Goal: Information Seeking & Learning: Find contact information

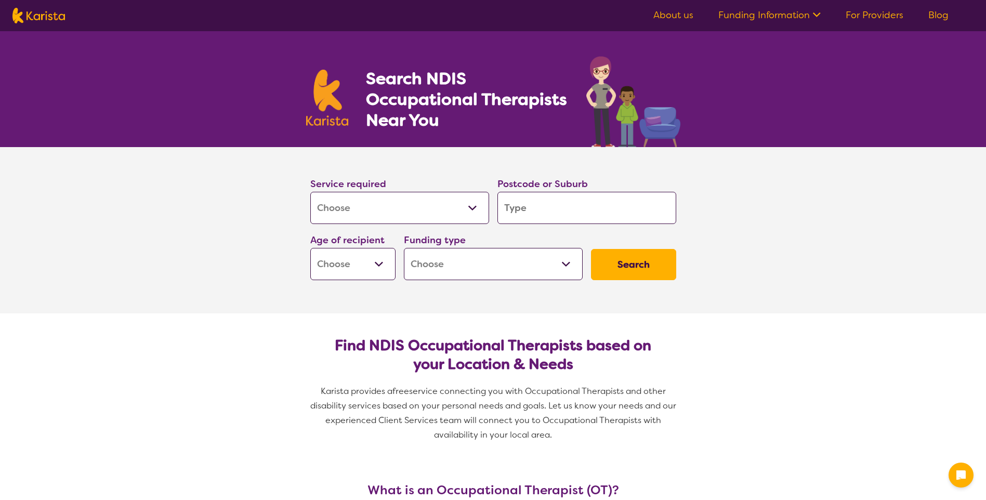
select select "[MEDICAL_DATA]"
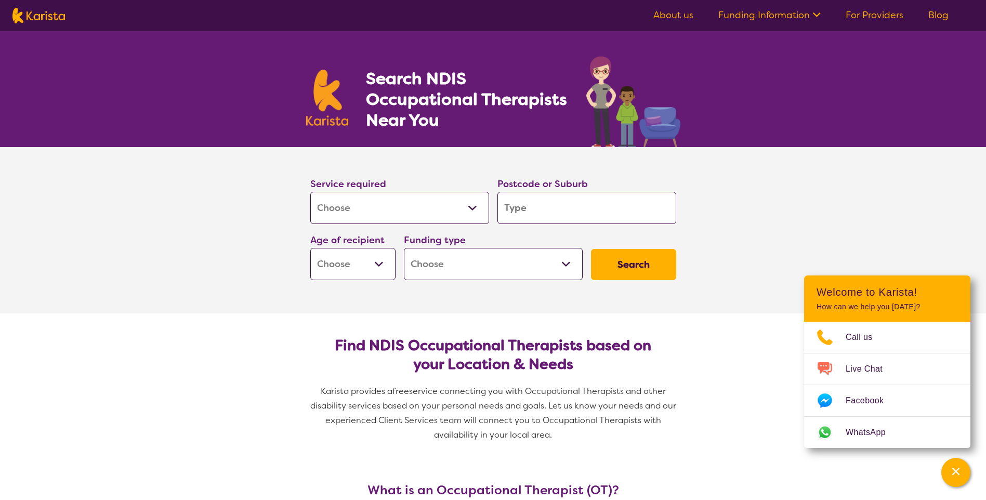
click at [506, 215] on input "search" at bounding box center [587, 208] width 179 height 32
click at [389, 206] on select "Allied Health Assistant Assessment ([MEDICAL_DATA] or [MEDICAL_DATA]) Behaviour…" at bounding box center [399, 208] width 179 height 32
click at [684, 210] on section "Service required Allied Health Assistant Assessment ([MEDICAL_DATA] or [MEDICAL…" at bounding box center [493, 215] width 399 height 137
click at [572, 205] on input "search" at bounding box center [587, 208] width 179 height 32
click at [343, 264] on select "Early Childhood - 0 to 9 Child - 10 to 11 Adolescent - 12 to 17 Adult - 18 to 6…" at bounding box center [352, 264] width 85 height 32
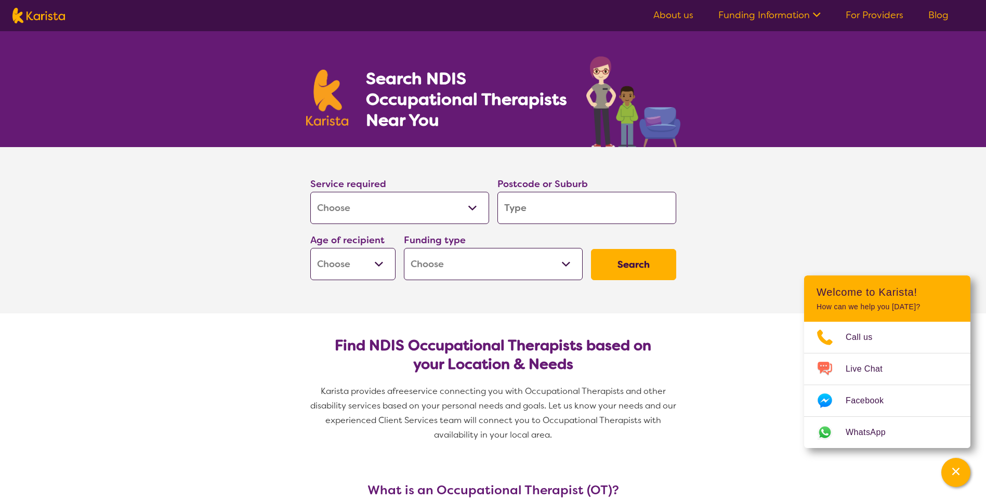
select select "EC"
click at [310, 248] on select "Early Childhood - 0 to 9 Child - 10 to 11 Adolescent - 12 to 17 Adult - 18 to 6…" at bounding box center [352, 264] width 85 height 32
select select "EC"
click at [456, 268] on select "Home Care Package (HCP) National Disability Insurance Scheme (NDIS) I don't know" at bounding box center [493, 264] width 179 height 32
select select "NDIS"
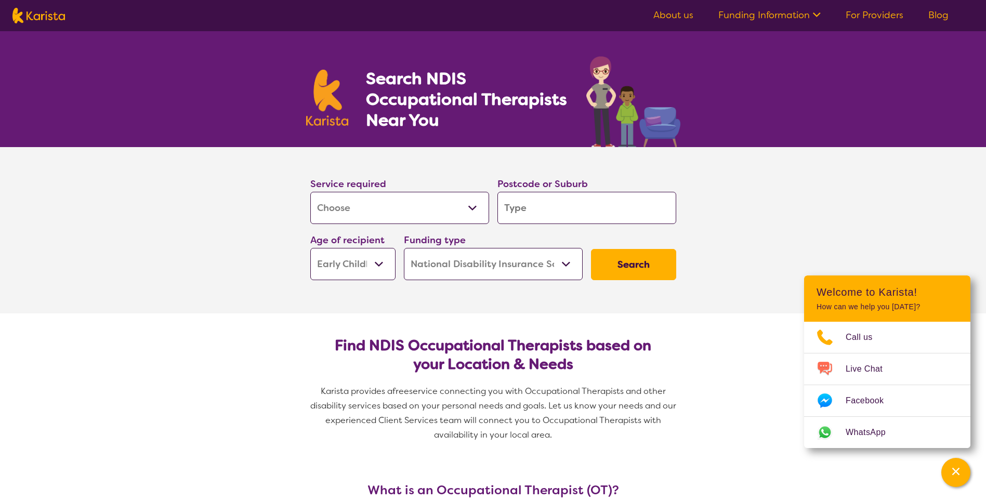
click at [404, 248] on select "Home Care Package (HCP) National Disability Insurance Scheme (NDIS) I don't know" at bounding box center [493, 264] width 179 height 32
select select "NDIS"
click at [645, 262] on button "Search" at bounding box center [633, 264] width 85 height 31
click at [573, 211] on input "search" at bounding box center [587, 208] width 179 height 32
type input "6"
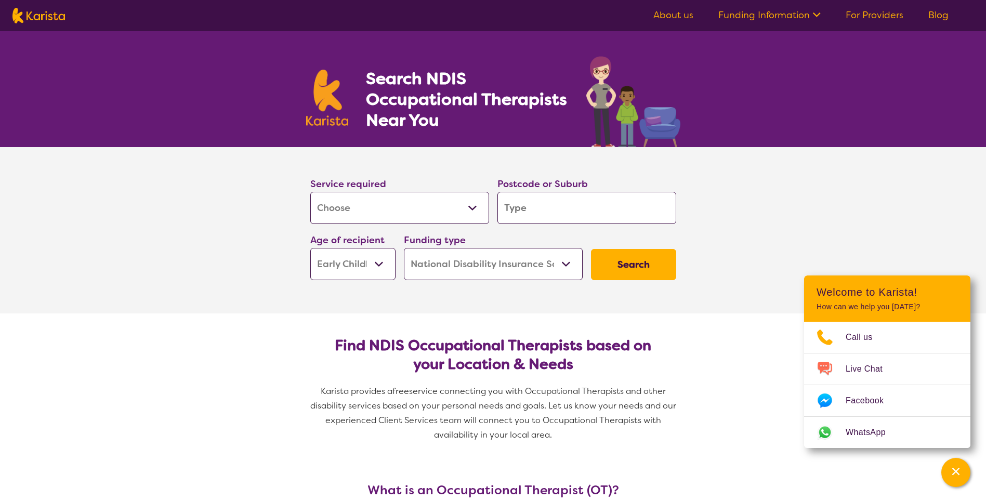
type input "6"
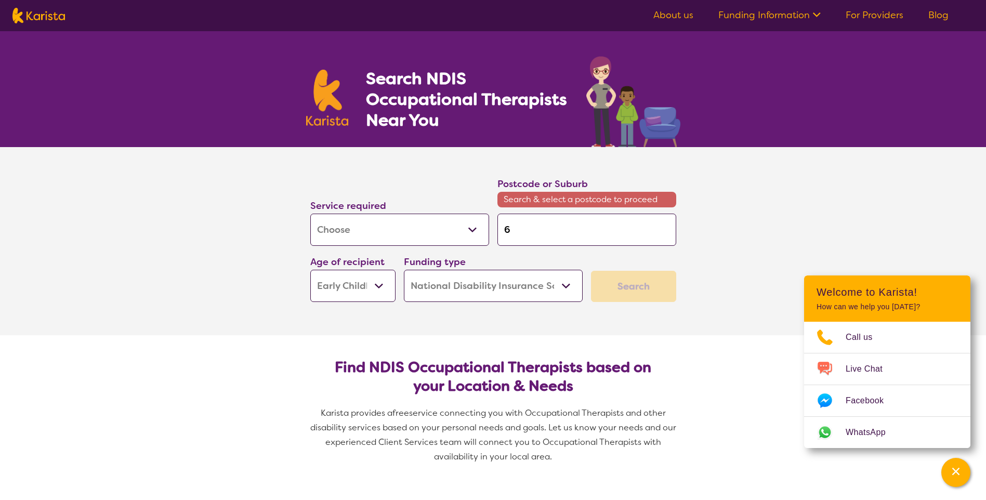
type input "61"
type input "611"
type input "6112"
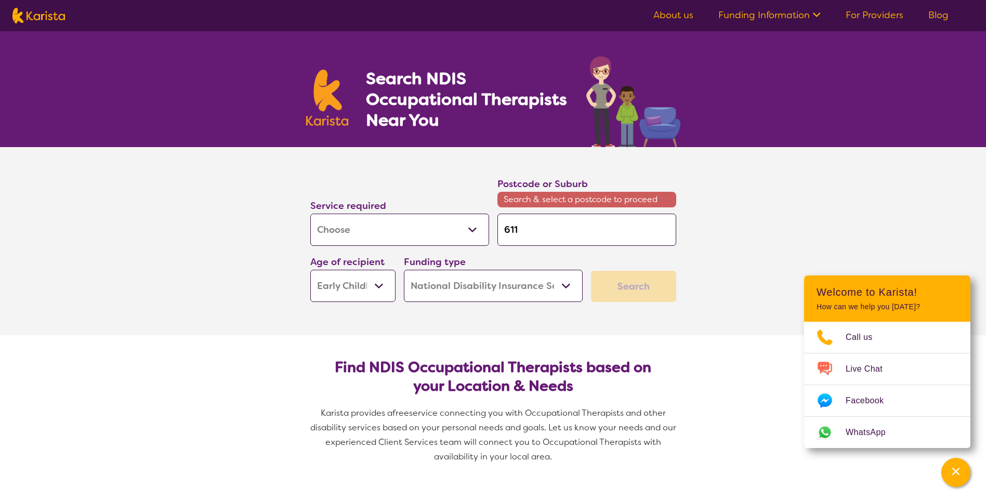
type input "6112"
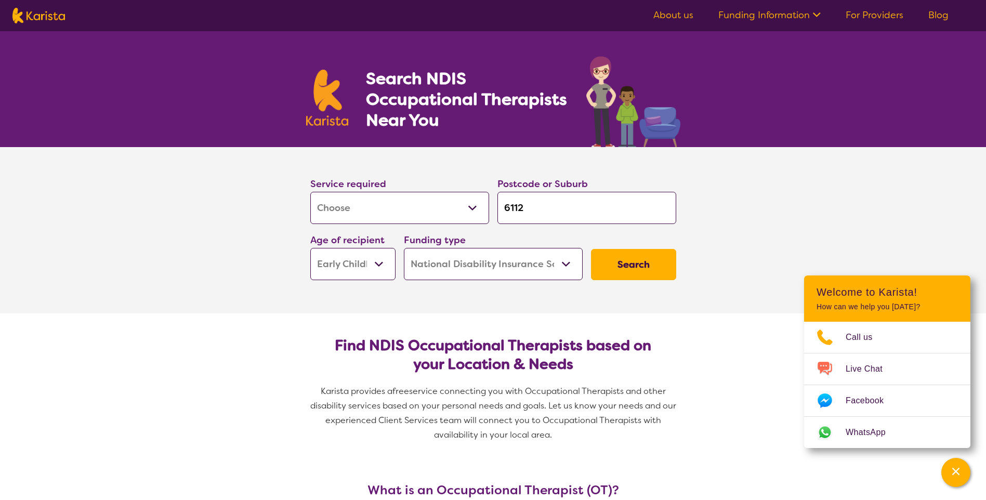
type input "6112"
click at [615, 259] on button "Search" at bounding box center [633, 264] width 85 height 31
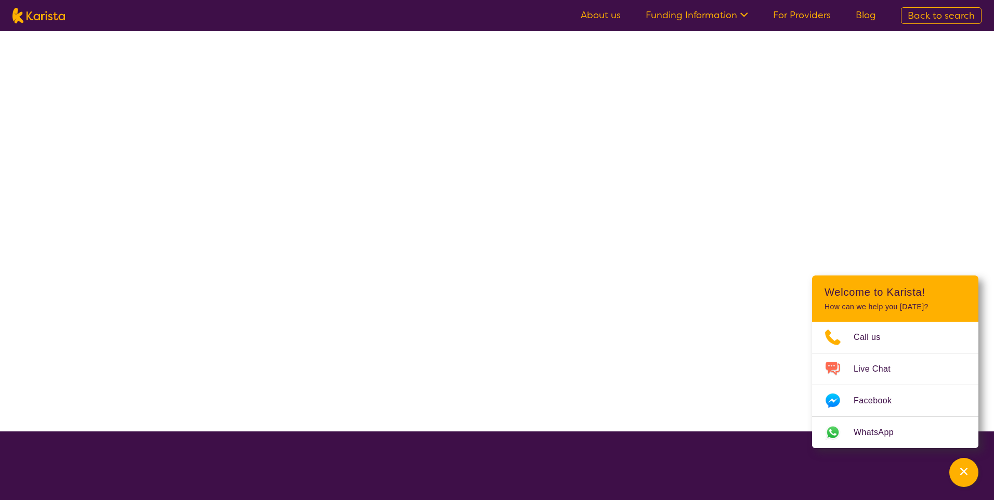
click at [420, 157] on div at bounding box center [497, 231] width 994 height 400
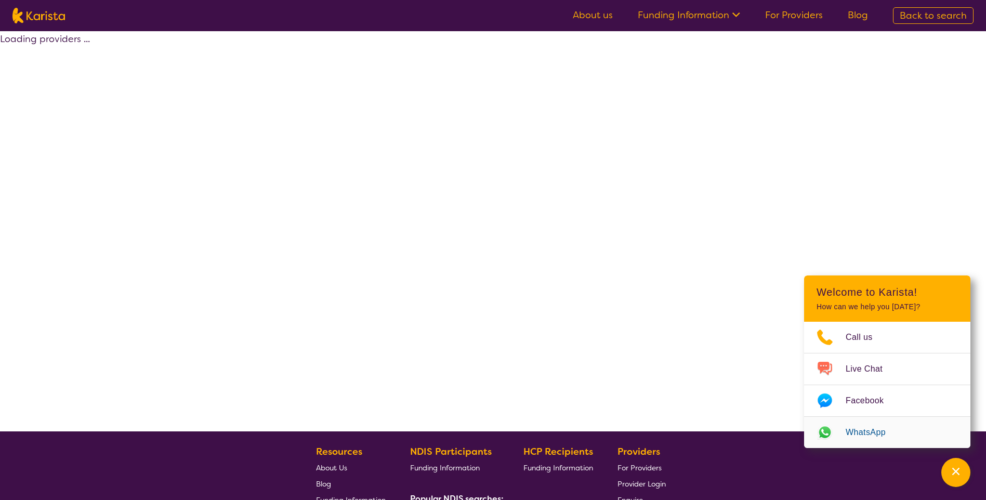
select select "by_score"
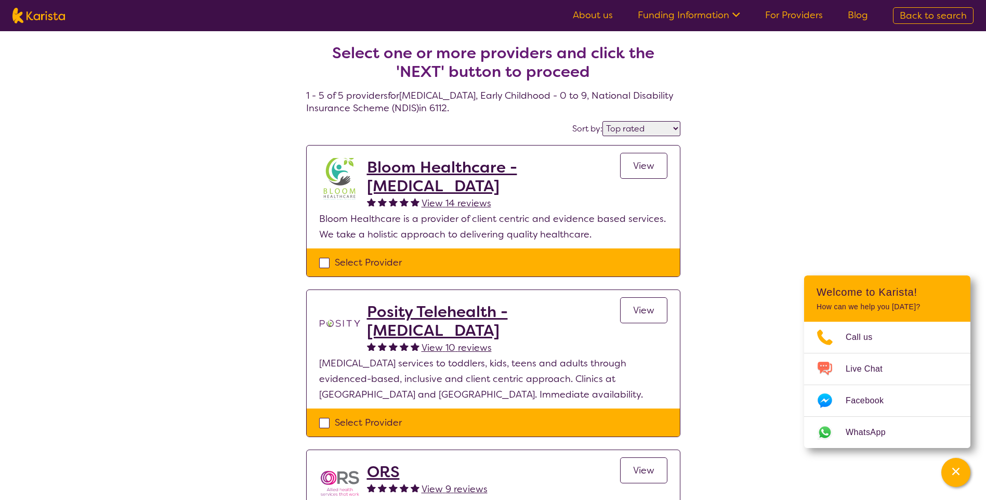
click at [459, 179] on h2 "Bloom Healthcare - [MEDICAL_DATA]" at bounding box center [493, 176] width 253 height 37
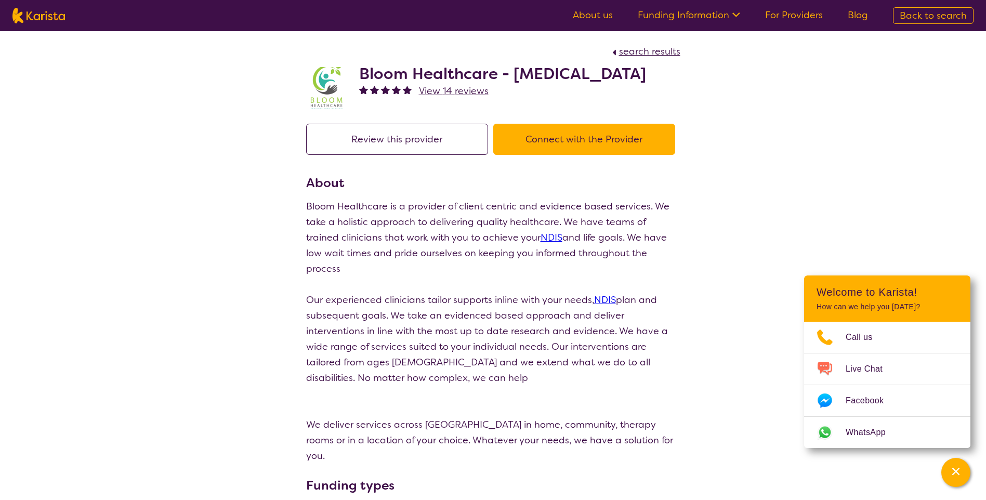
click at [376, 83] on h2 "Bloom Healthcare - [MEDICAL_DATA]" at bounding box center [502, 73] width 287 height 19
click at [323, 104] on img at bounding box center [327, 88] width 42 height 42
click at [324, 109] on img at bounding box center [327, 88] width 42 height 42
click at [467, 77] on h2 "Bloom Healthcare - [MEDICAL_DATA]" at bounding box center [502, 73] width 287 height 19
drag, startPoint x: 446, startPoint y: 95, endPoint x: 359, endPoint y: 72, distance: 90.4
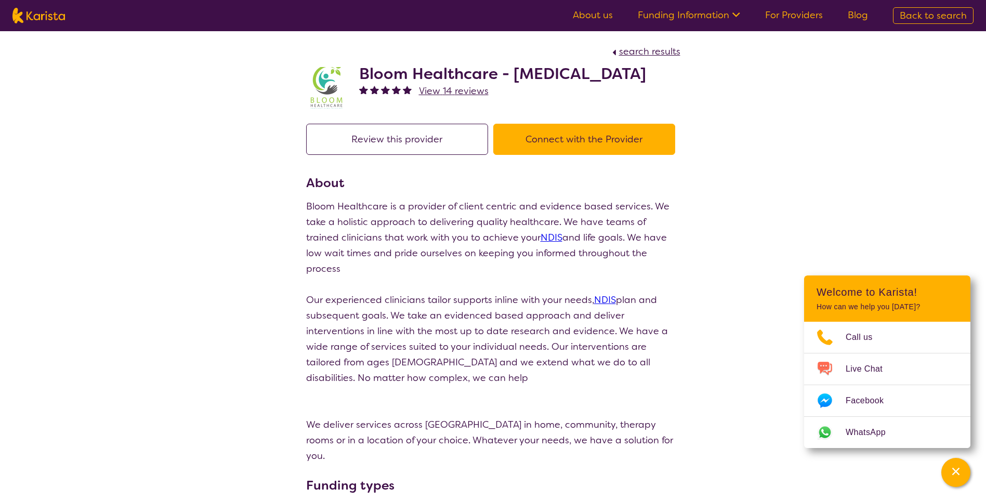
click at [359, 72] on h2 "Bloom Healthcare - [MEDICAL_DATA]" at bounding box center [502, 73] width 287 height 19
copy h2 "Bloom Healthcare - [MEDICAL_DATA]"
